Goal: Check status: Check status

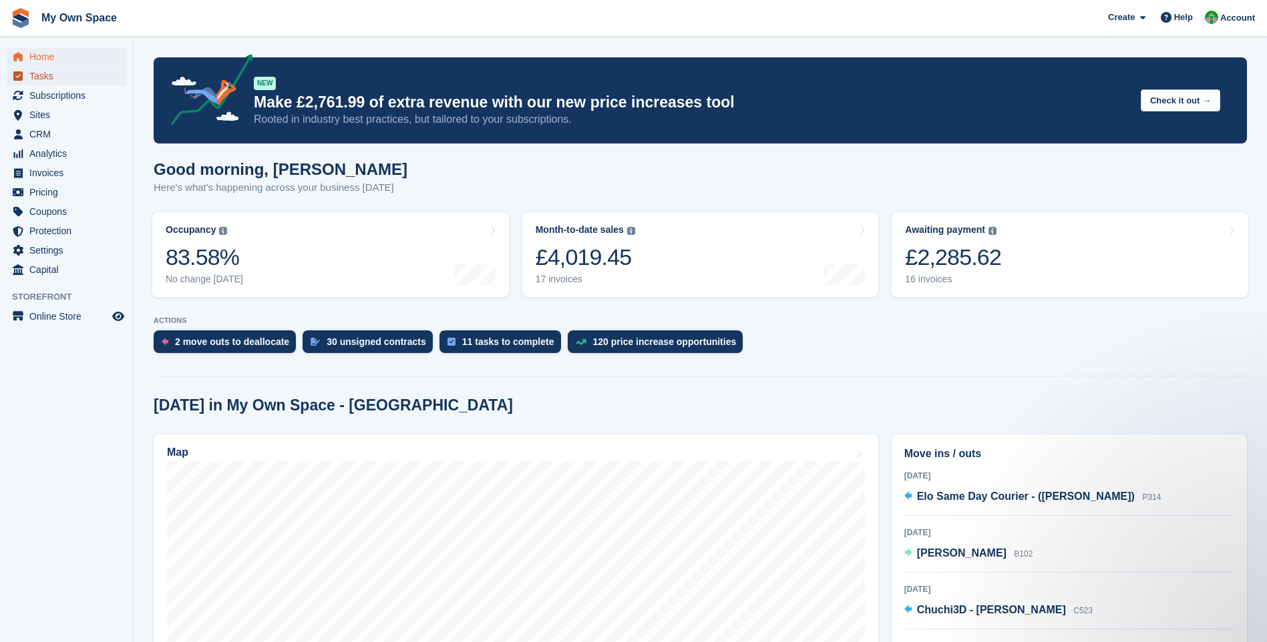
click at [41, 74] on span "Tasks" at bounding box center [69, 76] width 80 height 19
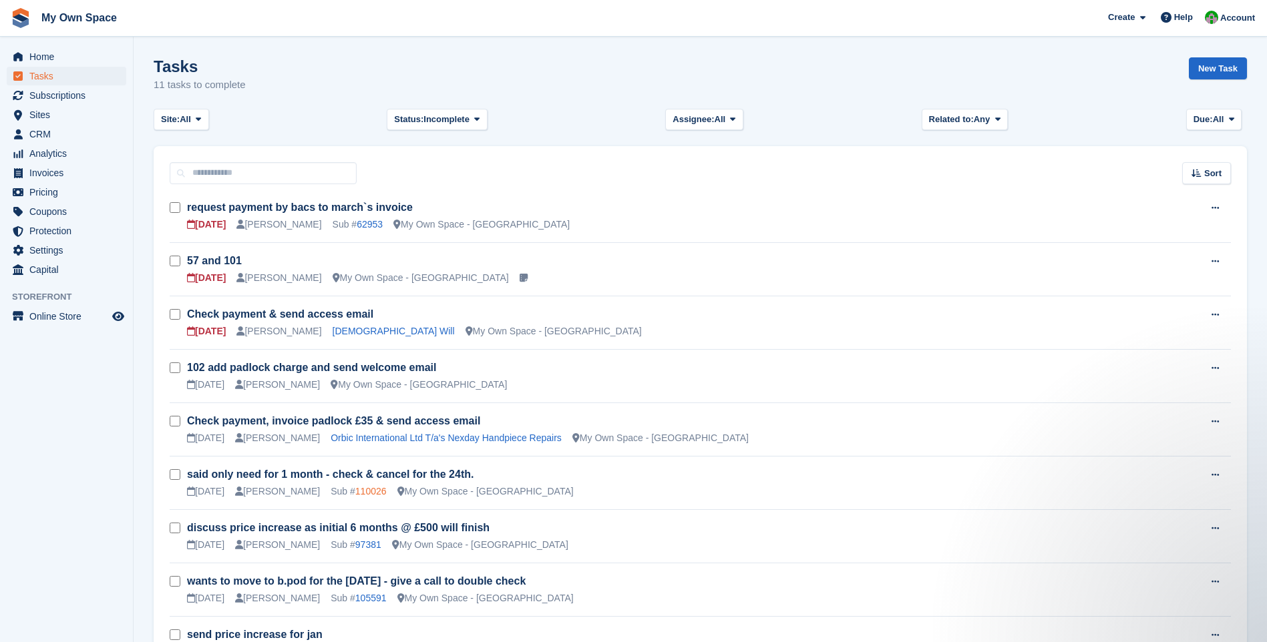
click at [355, 496] on link "110026" at bounding box center [370, 491] width 31 height 11
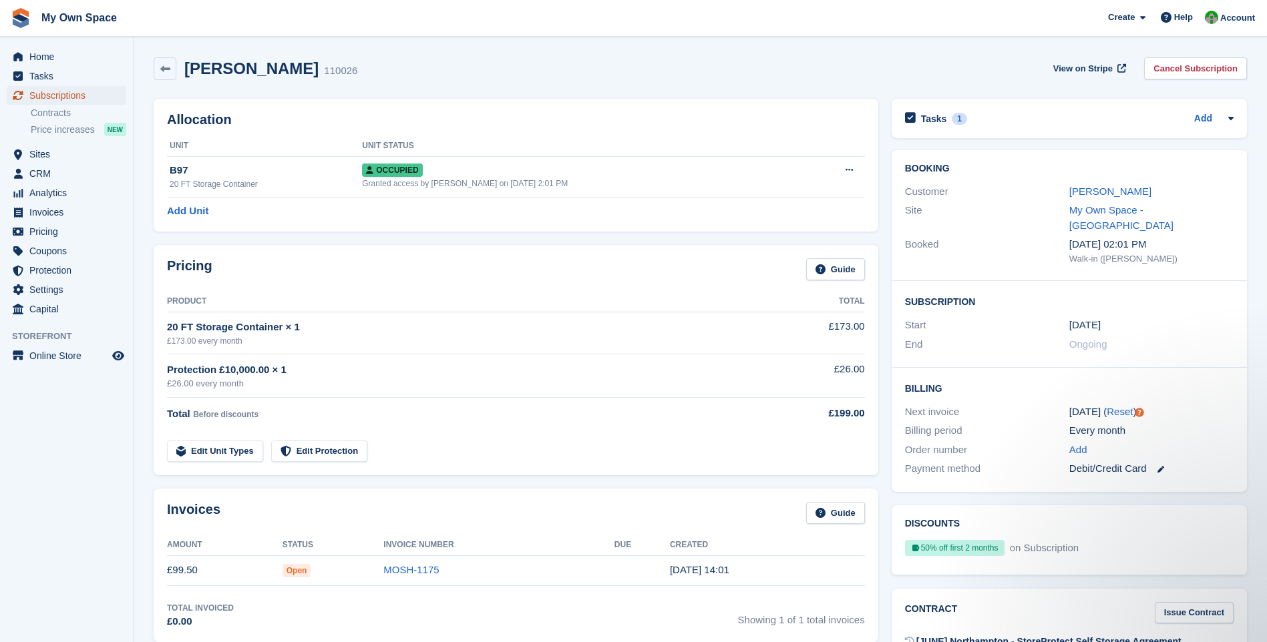
click at [78, 91] on span "Subscriptions" at bounding box center [69, 95] width 80 height 19
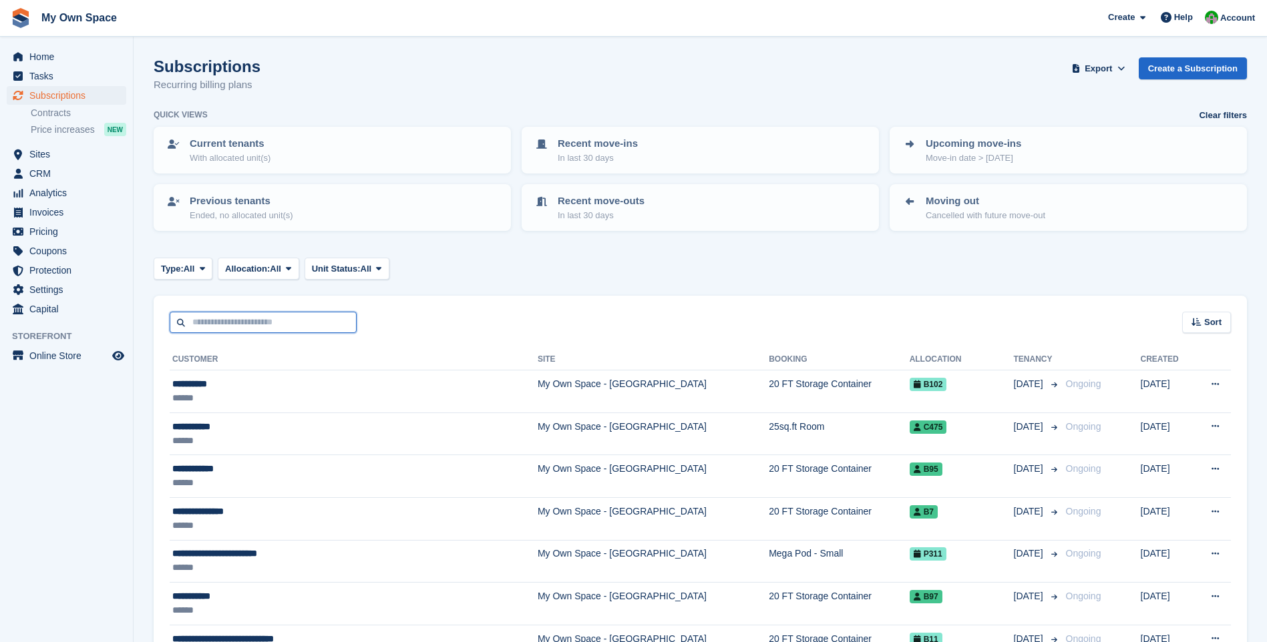
click at [230, 325] on input "text" at bounding box center [263, 323] width 187 height 22
